Goal: Information Seeking & Learning: Learn about a topic

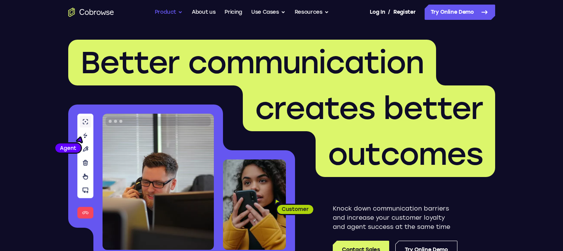
click at [166, 14] on button "Product" at bounding box center [169, 12] width 28 height 15
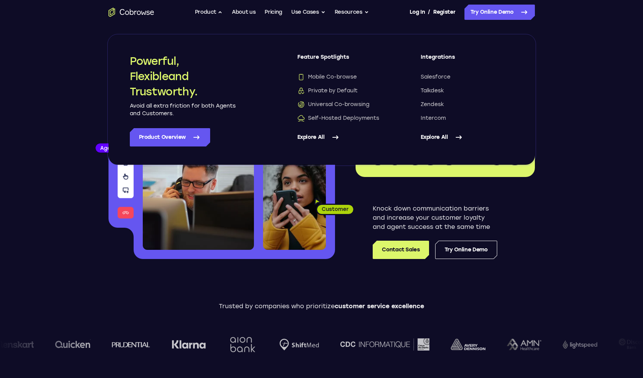
click at [313, 139] on link "Explore All" at bounding box center [344, 137] width 93 height 18
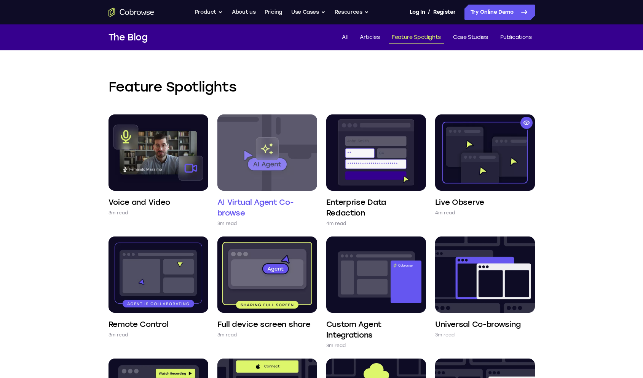
click at [277, 206] on h4 "AI Virtual Agent Co-browse" at bounding box center [268, 207] width 100 height 21
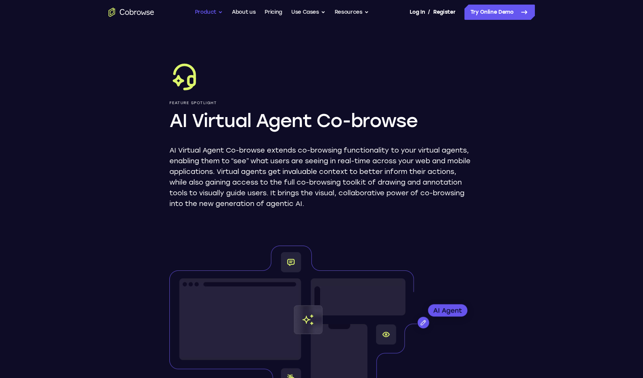
click at [216, 10] on button "Product" at bounding box center [209, 12] width 28 height 15
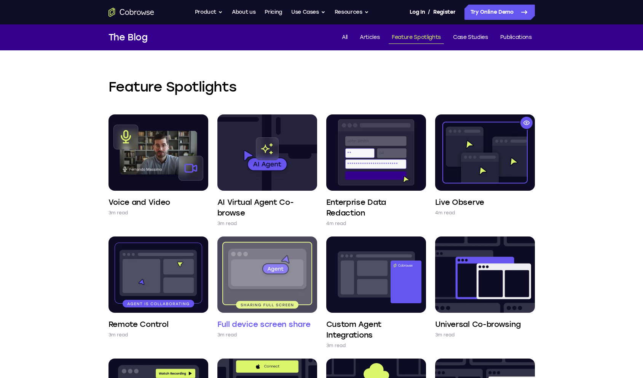
click at [278, 292] on img at bounding box center [268, 274] width 100 height 76
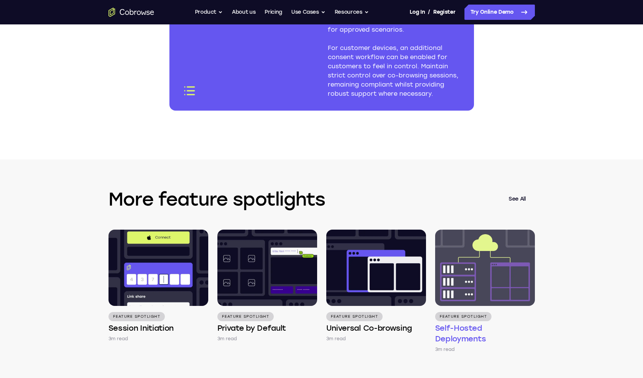
scroll to position [1217, 0]
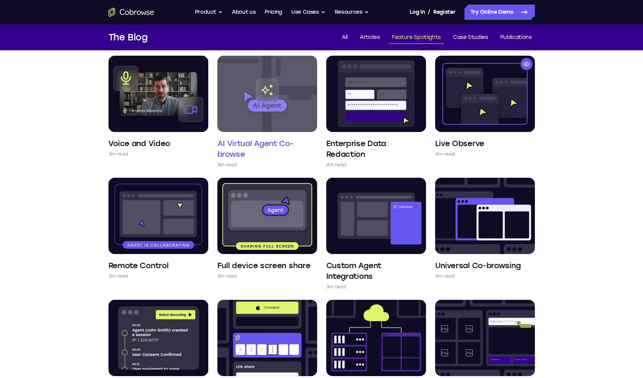
scroll to position [98, 0]
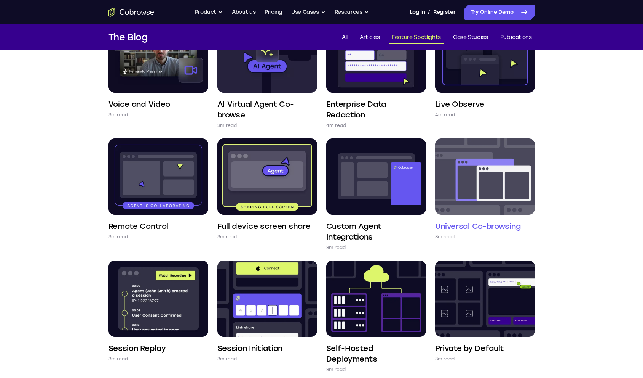
click at [505, 182] on img at bounding box center [485, 176] width 100 height 76
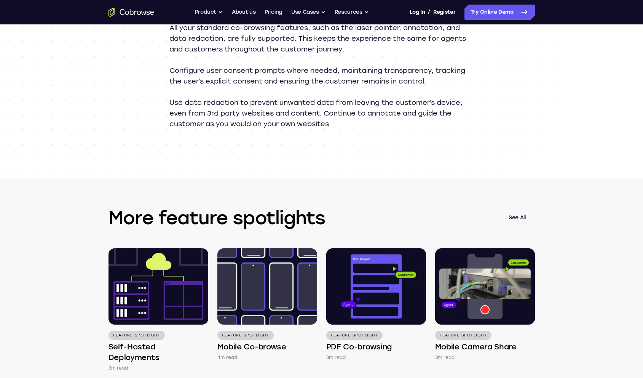
scroll to position [942, 0]
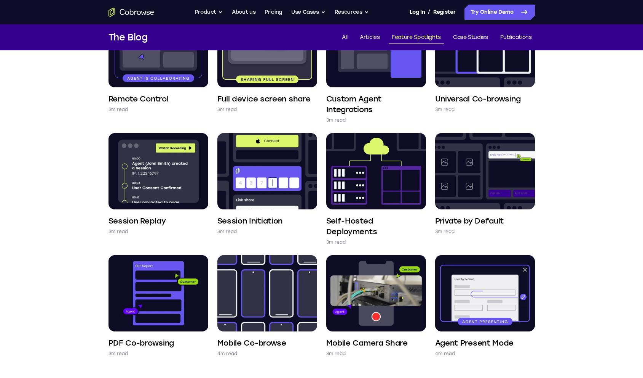
scroll to position [244, 0]
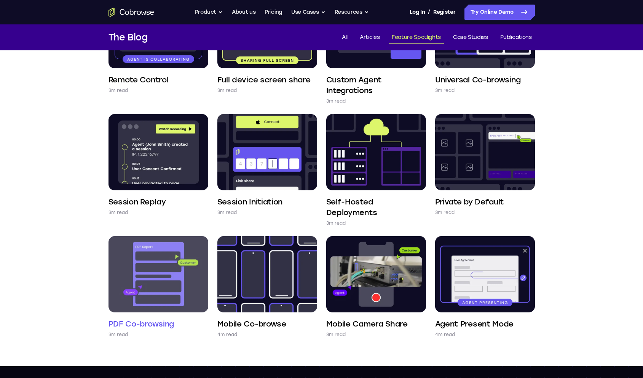
click at [155, 254] on img at bounding box center [159, 274] width 100 height 76
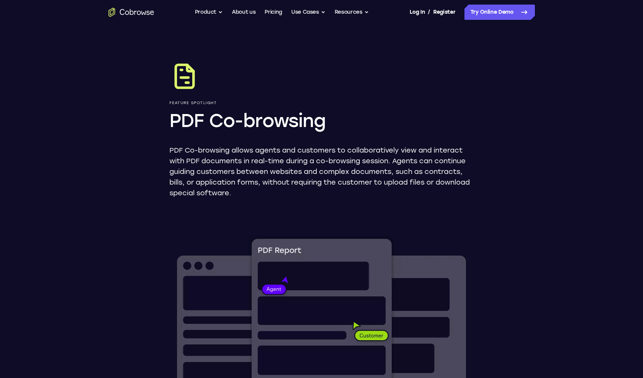
click at [471, 198] on div "Feature Spotlight PDF Co-browsing PDF Co-browsing allows agents and customers t…" at bounding box center [322, 342] width 488 height 637
click at [128, 14] on icon "Go to the home page" at bounding box center [127, 13] width 4 height 4
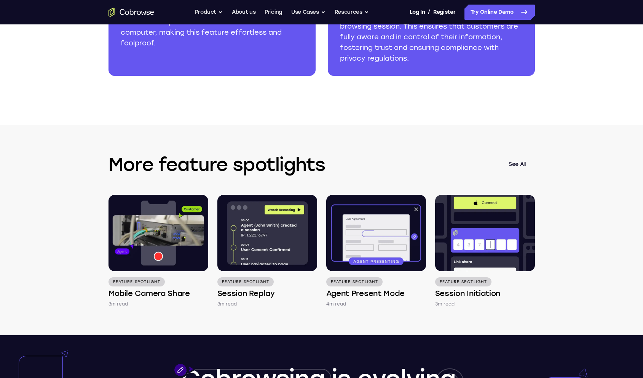
scroll to position [803, 0]
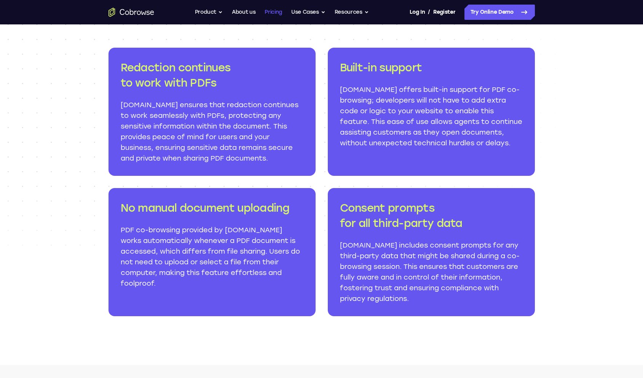
click at [277, 12] on link "Pricing" at bounding box center [274, 12] width 18 height 15
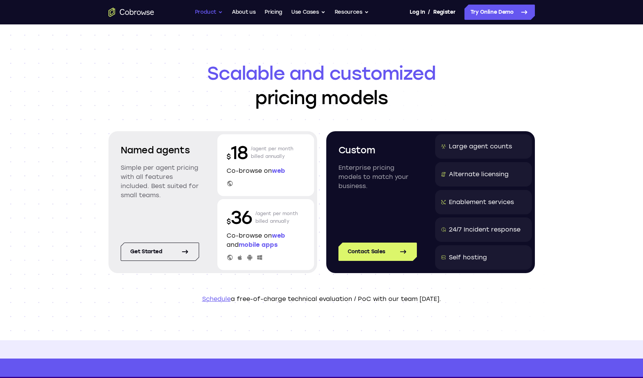
click at [207, 14] on button "Product" at bounding box center [209, 12] width 28 height 15
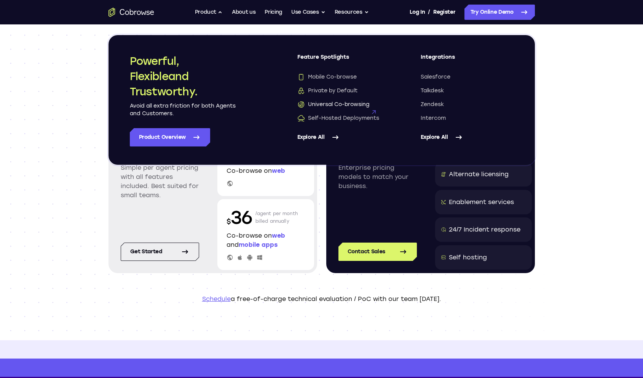
click at [338, 106] on span "Universal Co-browsing" at bounding box center [334, 105] width 72 height 8
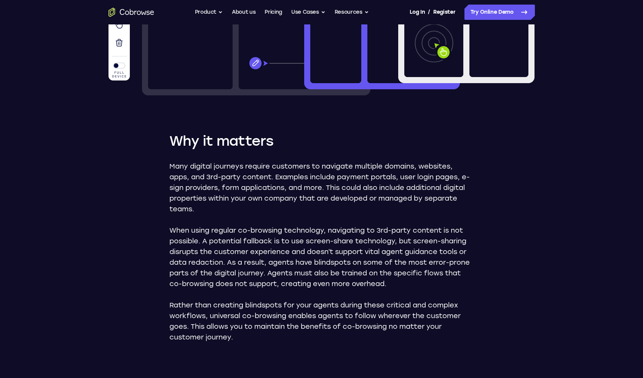
scroll to position [355, 0]
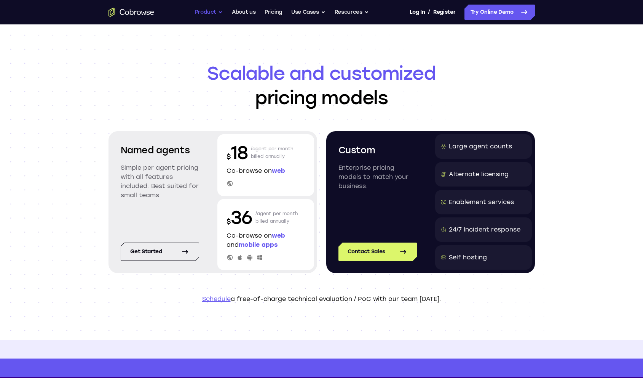
click at [207, 11] on button "Product" at bounding box center [209, 12] width 28 height 15
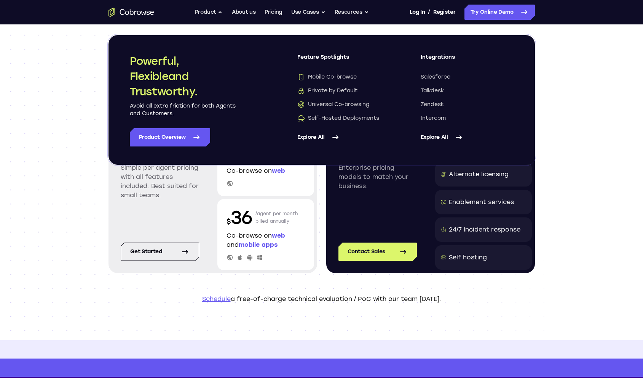
click at [318, 131] on link "Explore All" at bounding box center [344, 137] width 93 height 18
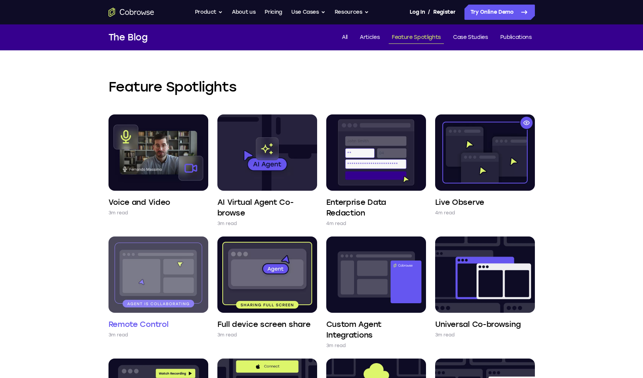
click at [118, 293] on img at bounding box center [159, 274] width 100 height 76
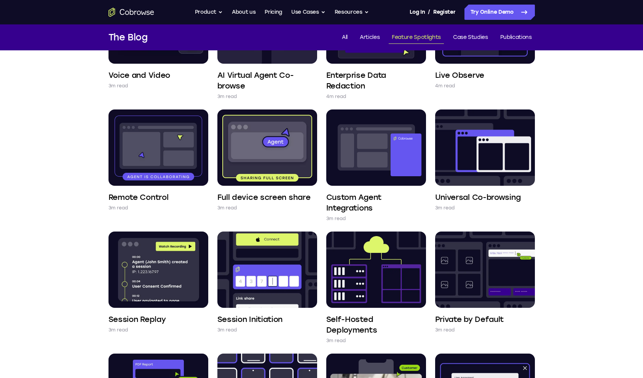
scroll to position [196, 0]
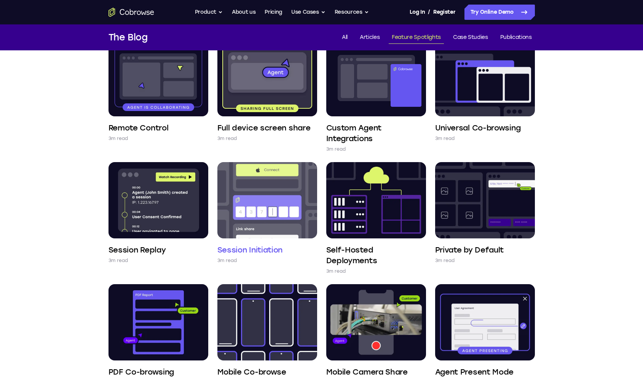
click at [252, 218] on img at bounding box center [268, 200] width 100 height 76
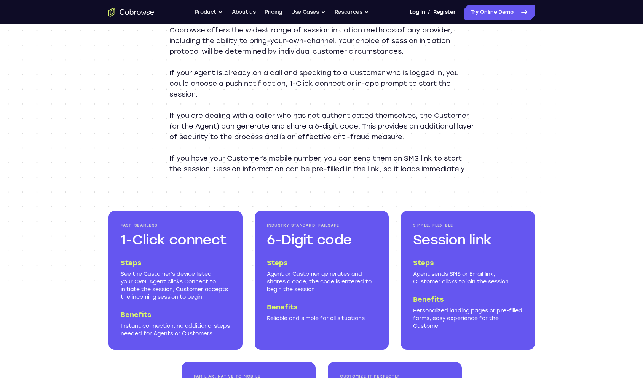
scroll to position [464, 0]
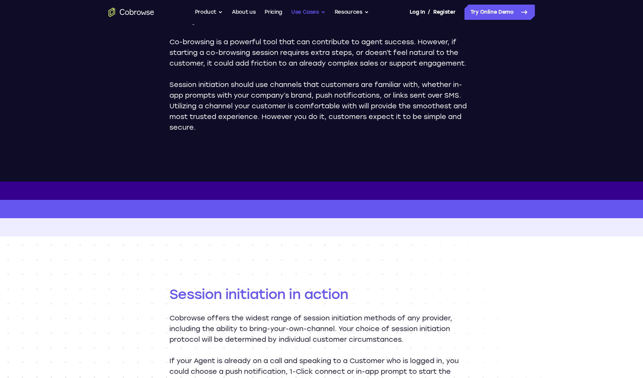
click at [304, 10] on button "Use Cases" at bounding box center [308, 12] width 34 height 15
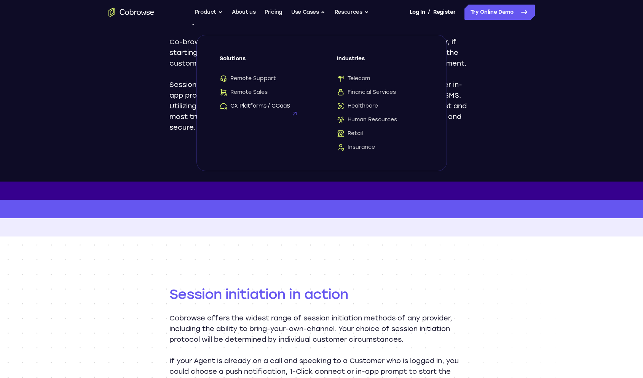
click at [269, 107] on span "CX Platforms / CCaaS" at bounding box center [255, 106] width 70 height 8
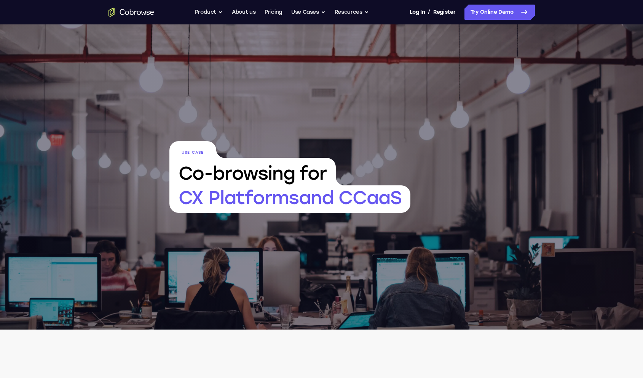
click at [366, 198] on span "and CCaaS" at bounding box center [350, 197] width 102 height 22
drag, startPoint x: 502, startPoint y: 122, endPoint x: 466, endPoint y: 155, distance: 48.5
click at [502, 122] on div "Use Case Co-browsing for CX Platforms and CCaaS and CCaaS" at bounding box center [321, 176] width 643 height 305
click at [382, 196] on span "and CCaaS" at bounding box center [350, 197] width 102 height 22
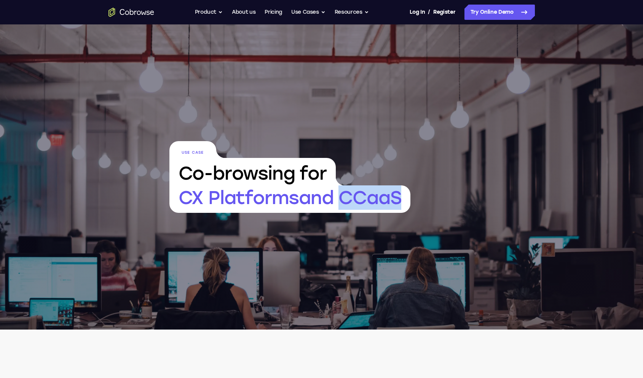
click at [382, 196] on span "and CCaaS" at bounding box center [350, 197] width 102 height 22
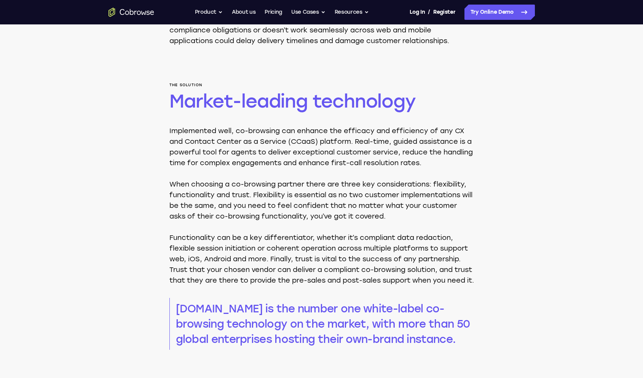
scroll to position [502, 0]
